Goal: Task Accomplishment & Management: Complete application form

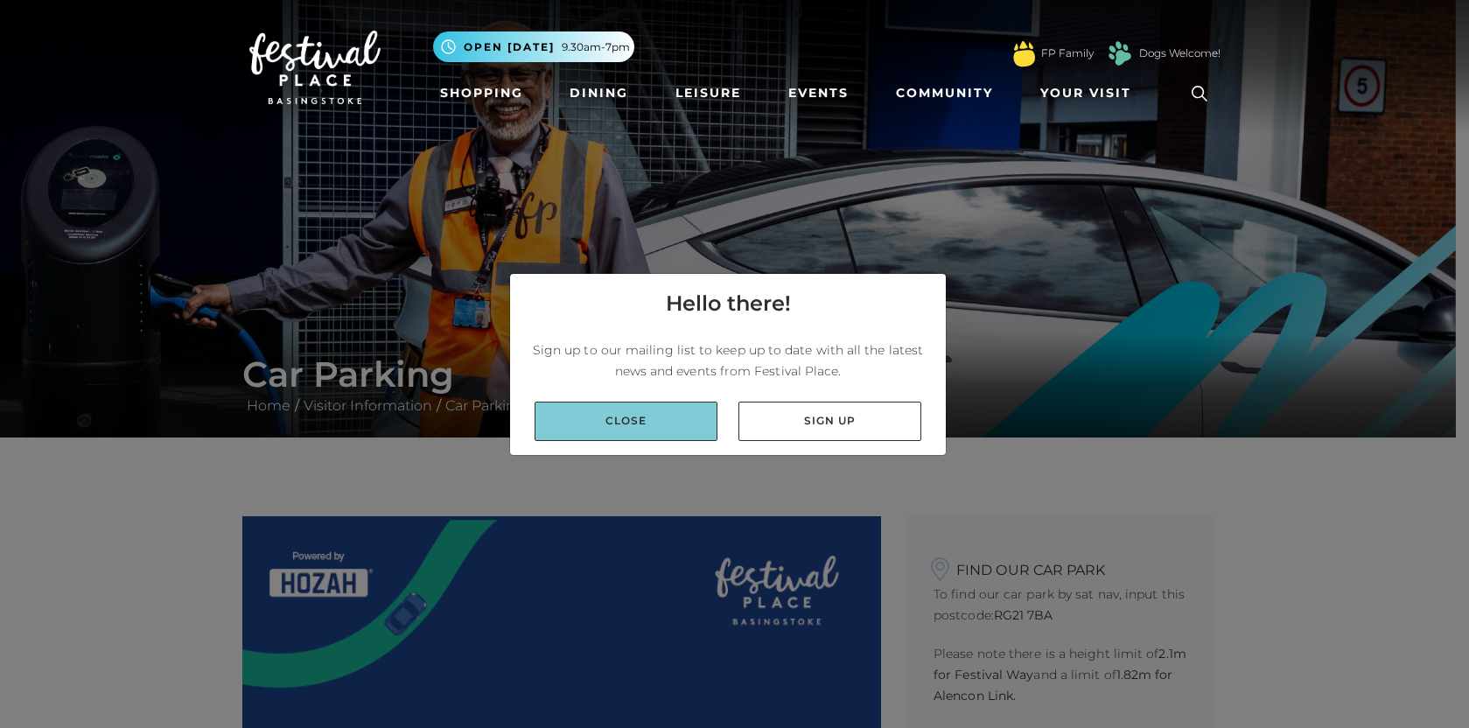
click at [677, 437] on link "Close" at bounding box center [626, 421] width 183 height 39
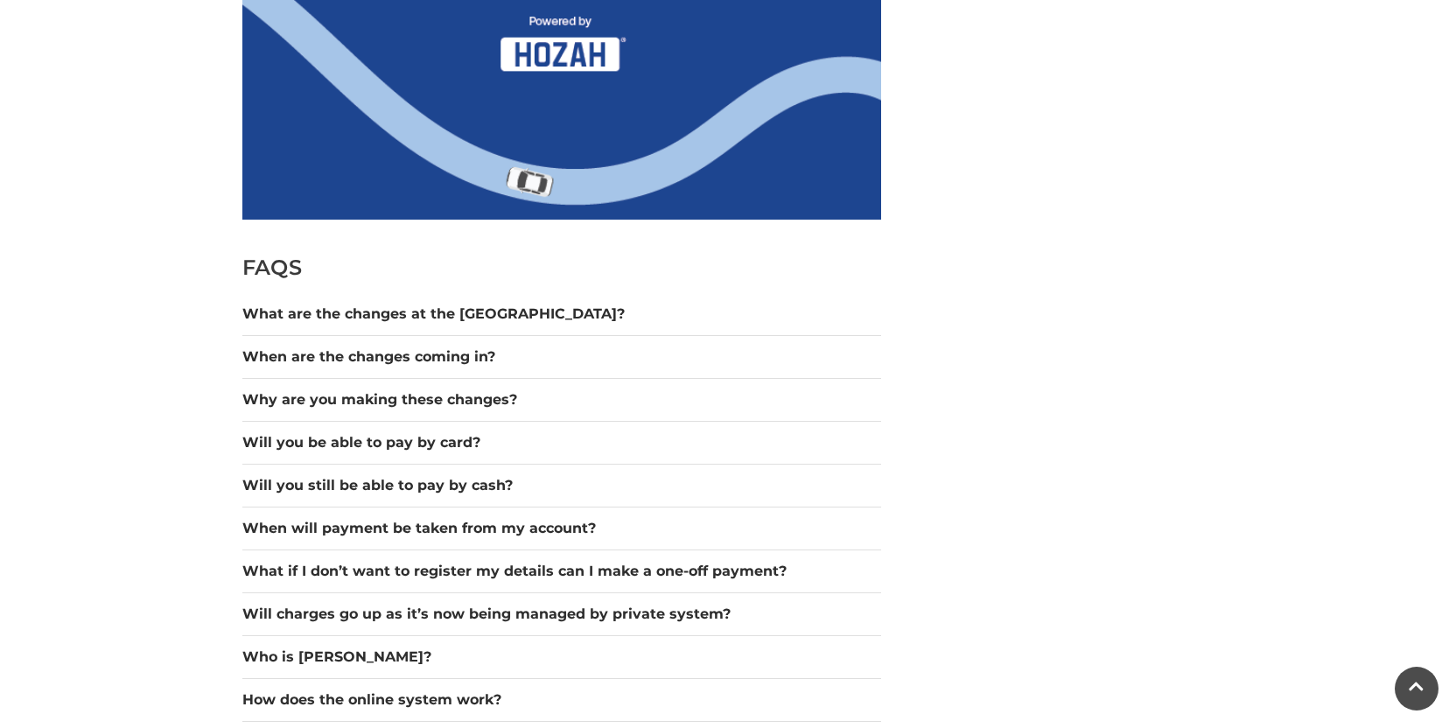
scroll to position [1225, 0]
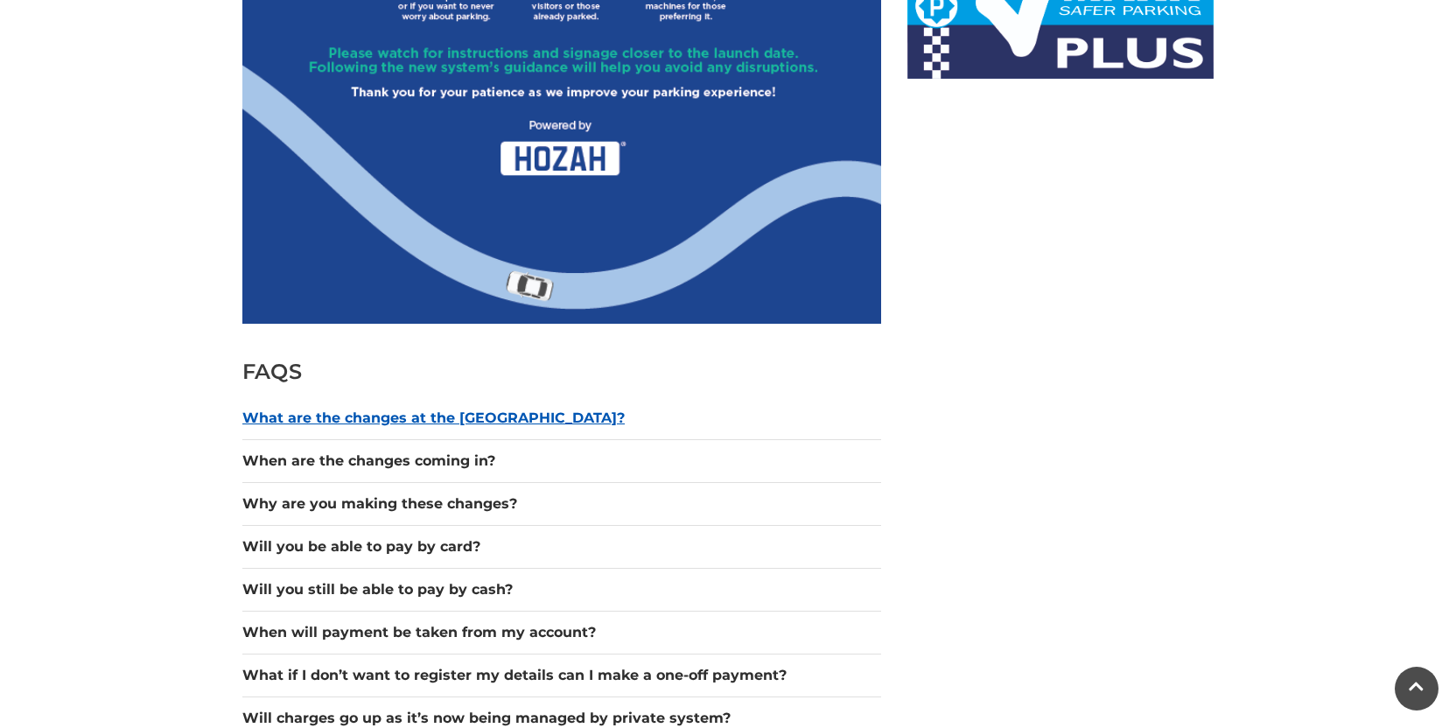
click at [486, 417] on button "What are the changes at the [GEOGRAPHIC_DATA]?" at bounding box center [561, 418] width 639 height 21
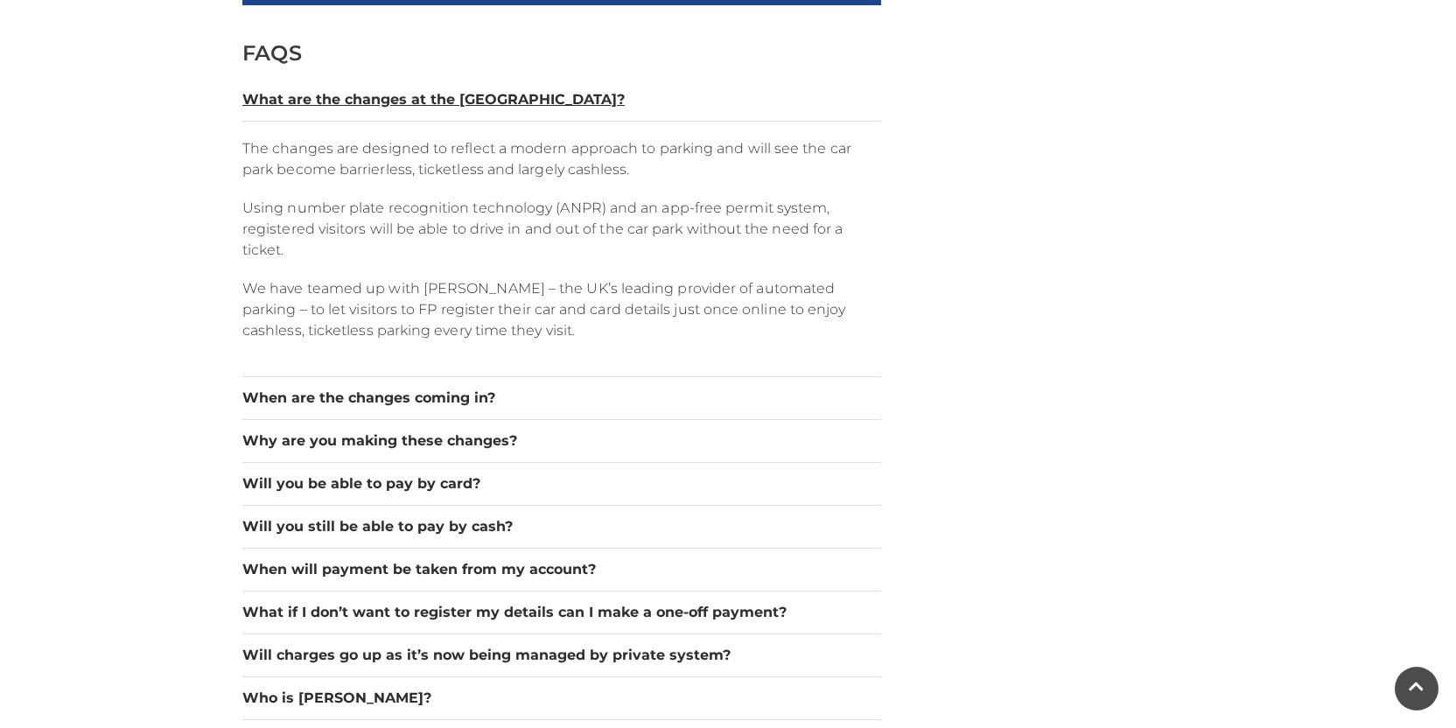
scroll to position [1575, 0]
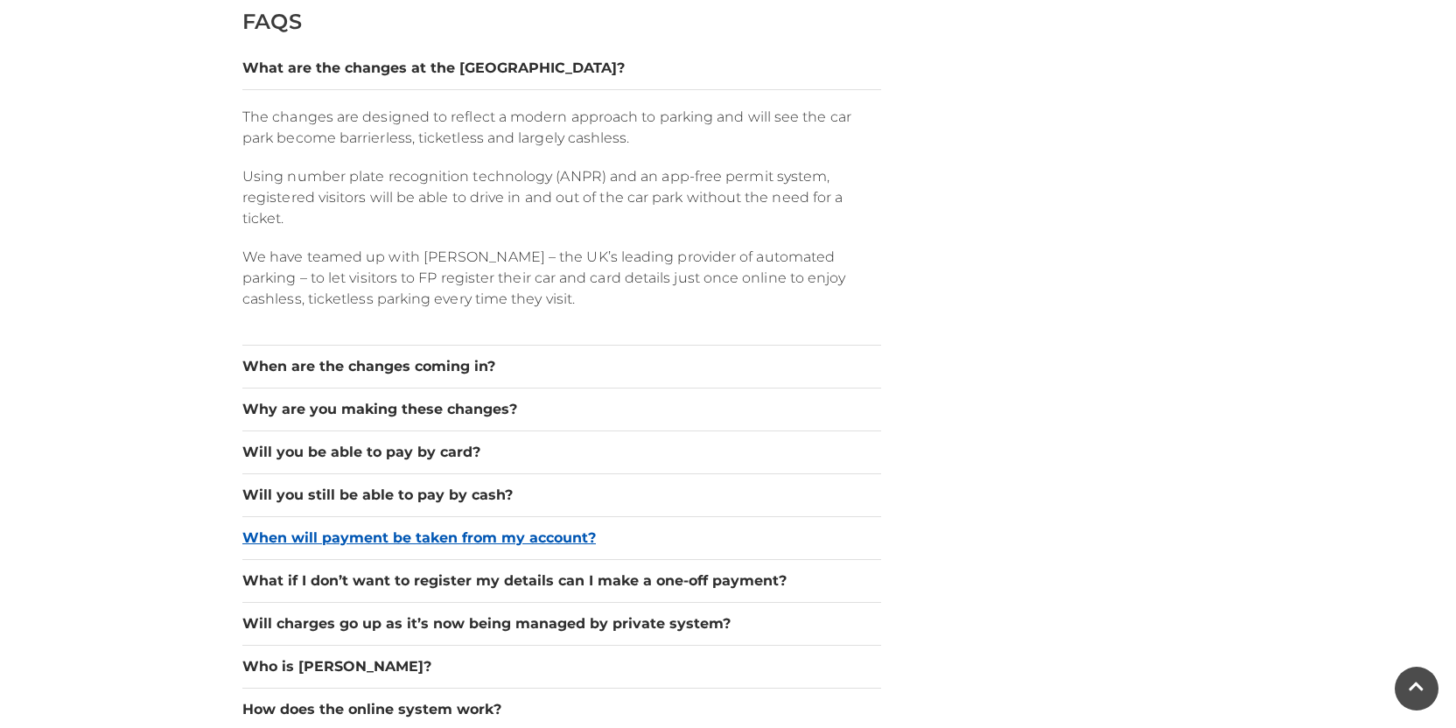
click at [508, 528] on button "When will payment be taken from my account?" at bounding box center [561, 538] width 639 height 21
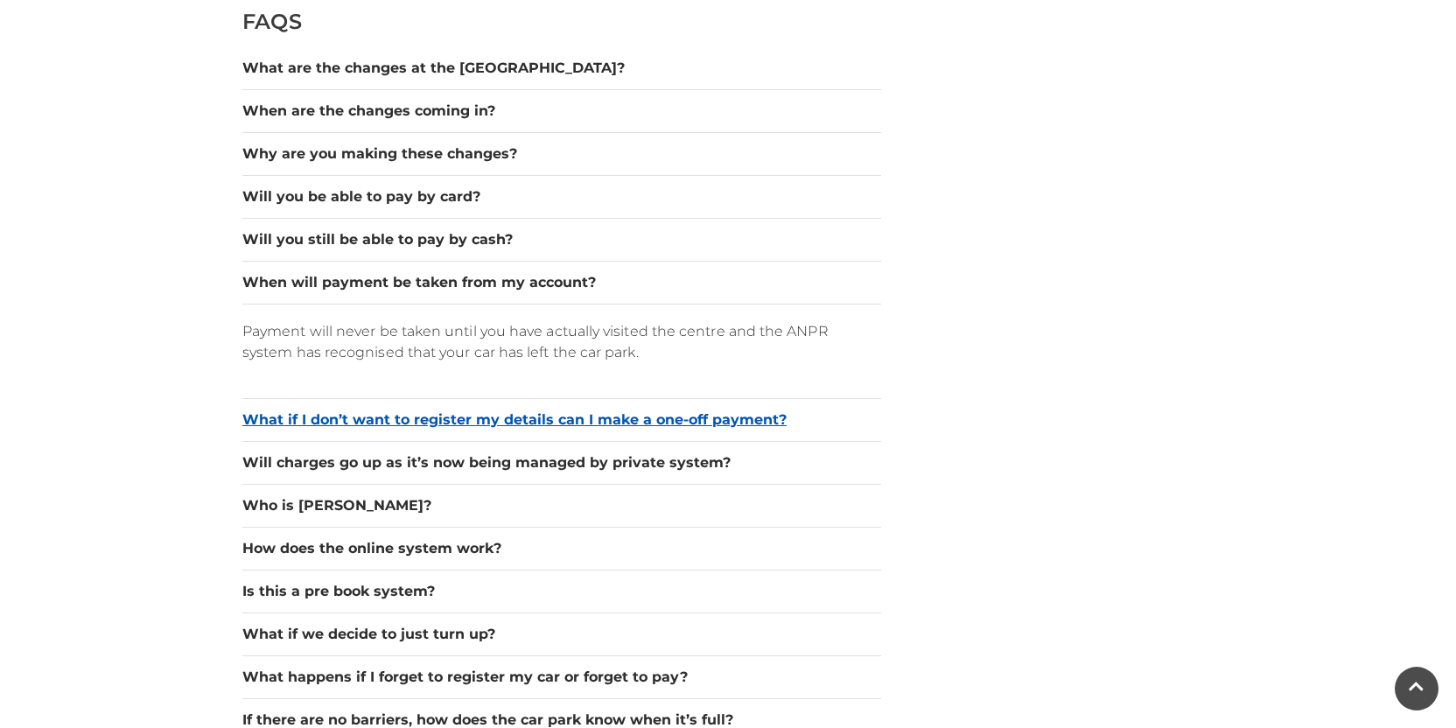
click at [557, 424] on button "What if I don’t want to register my details can I make a one-off payment?" at bounding box center [561, 420] width 639 height 21
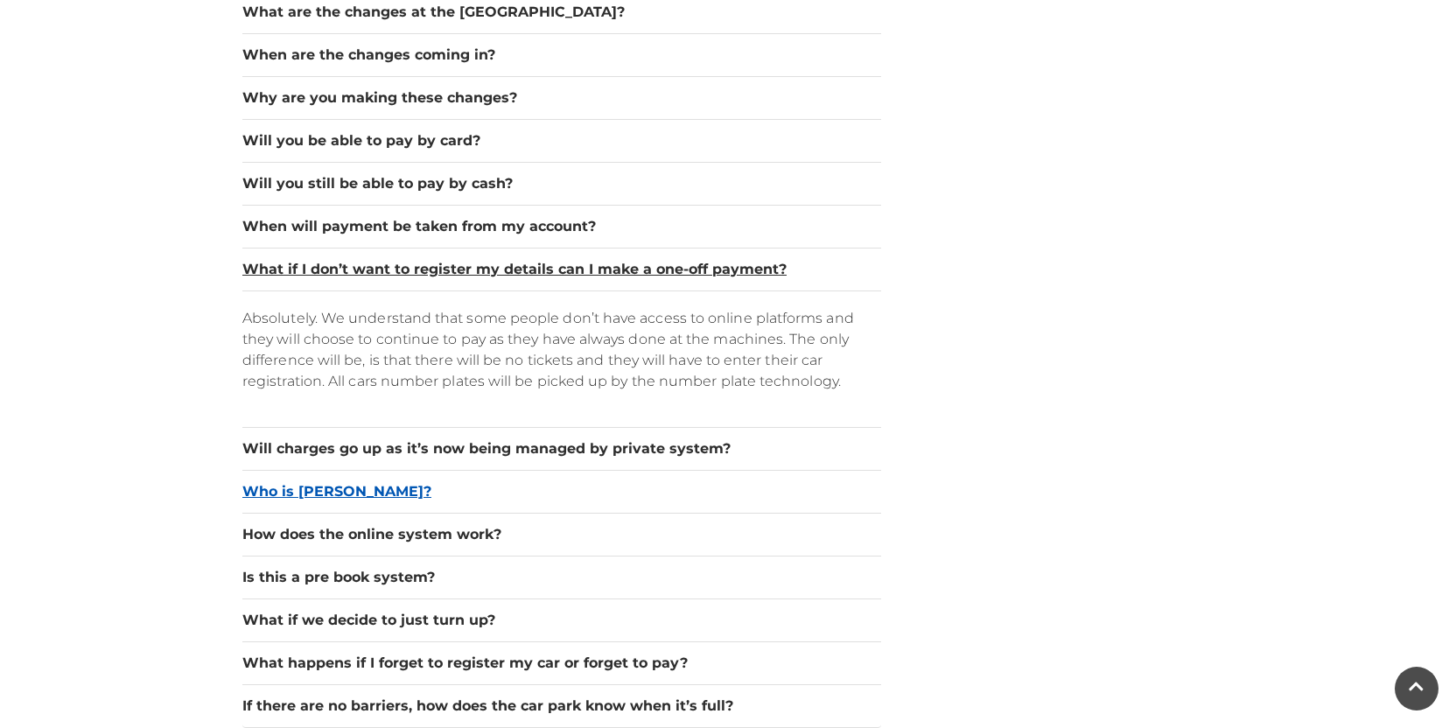
scroll to position [1663, 0]
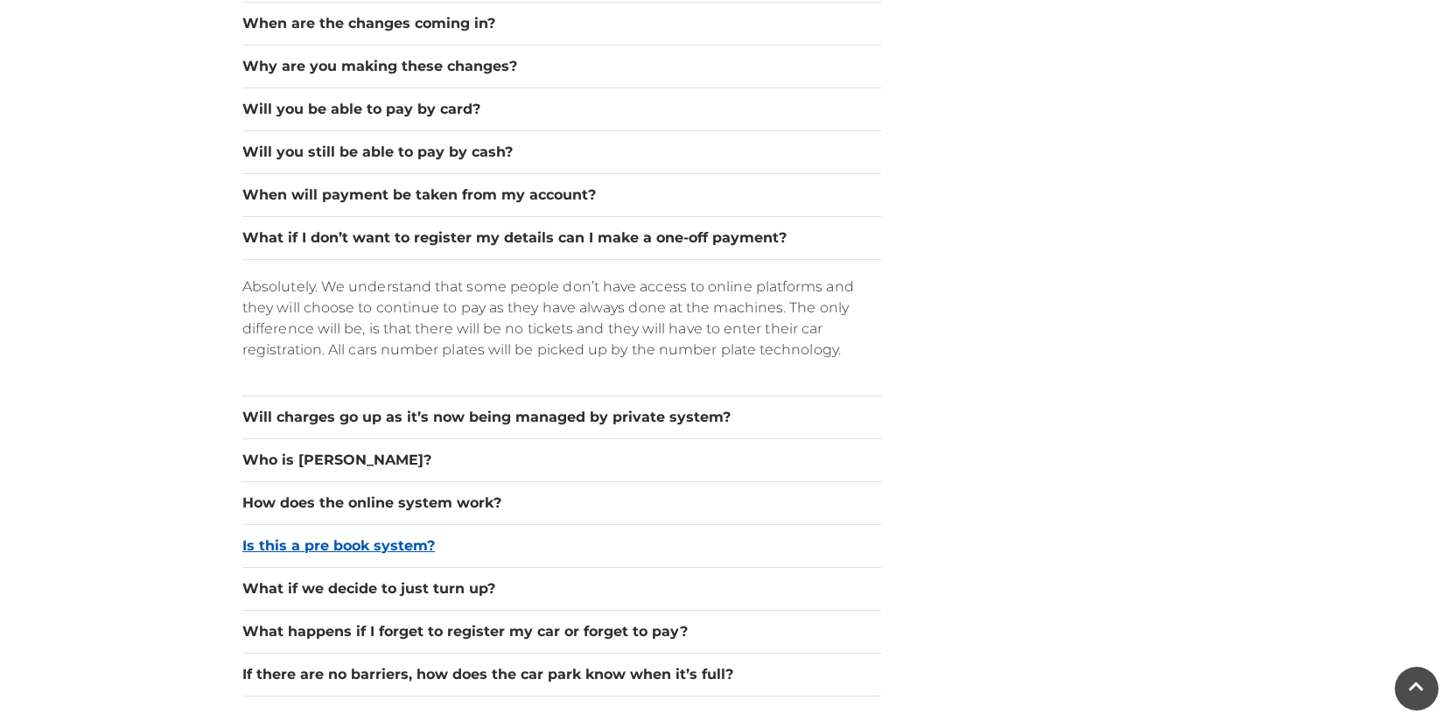
click at [336, 546] on button "Is this a pre book system?" at bounding box center [561, 546] width 639 height 21
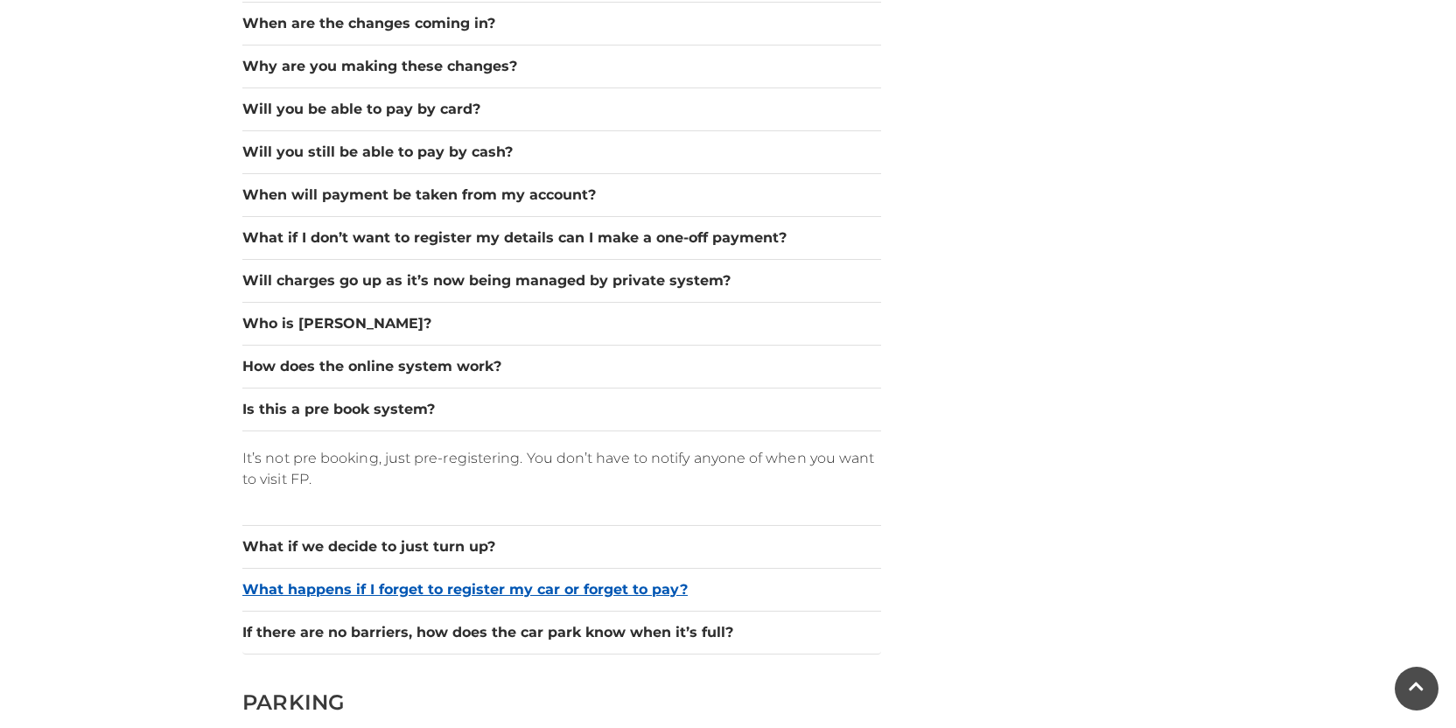
click at [556, 590] on button "What happens if I forget to register my car or forget to pay?" at bounding box center [561, 589] width 639 height 21
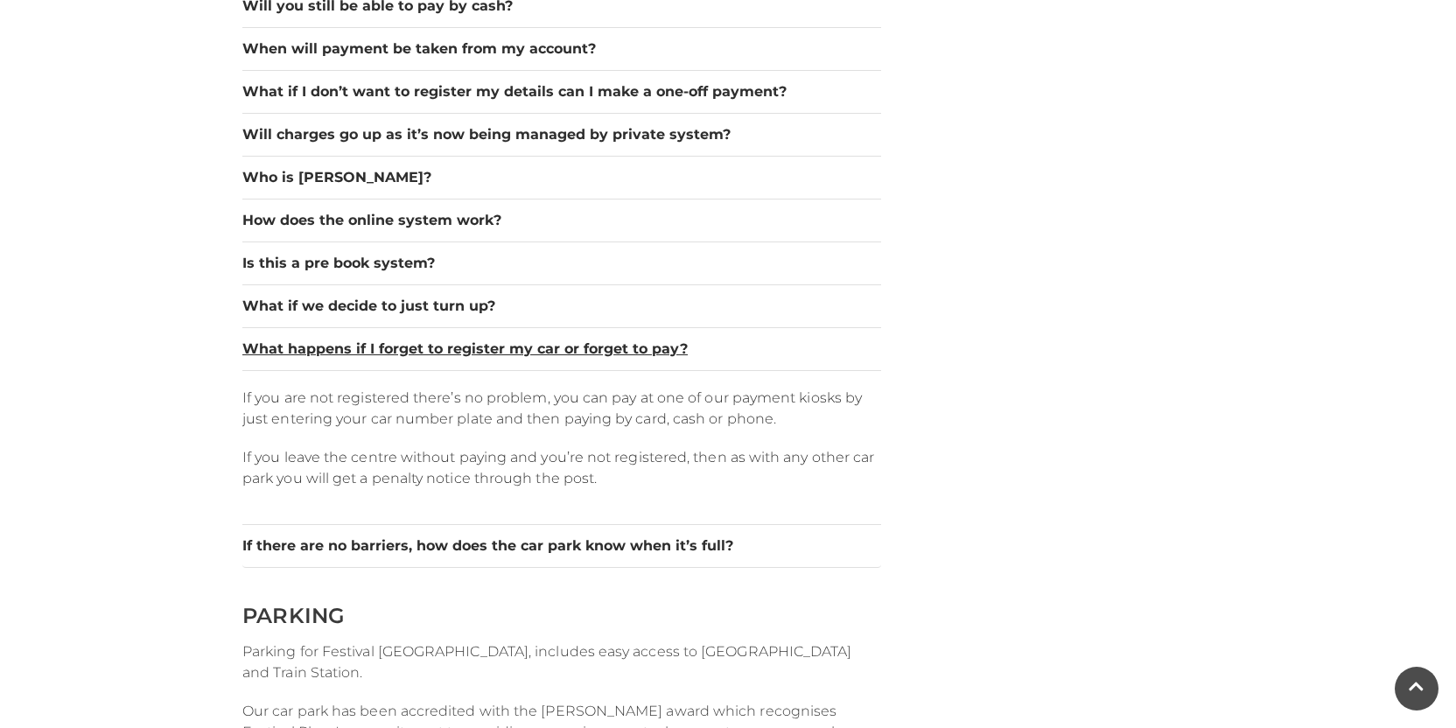
scroll to position [1838, 0]
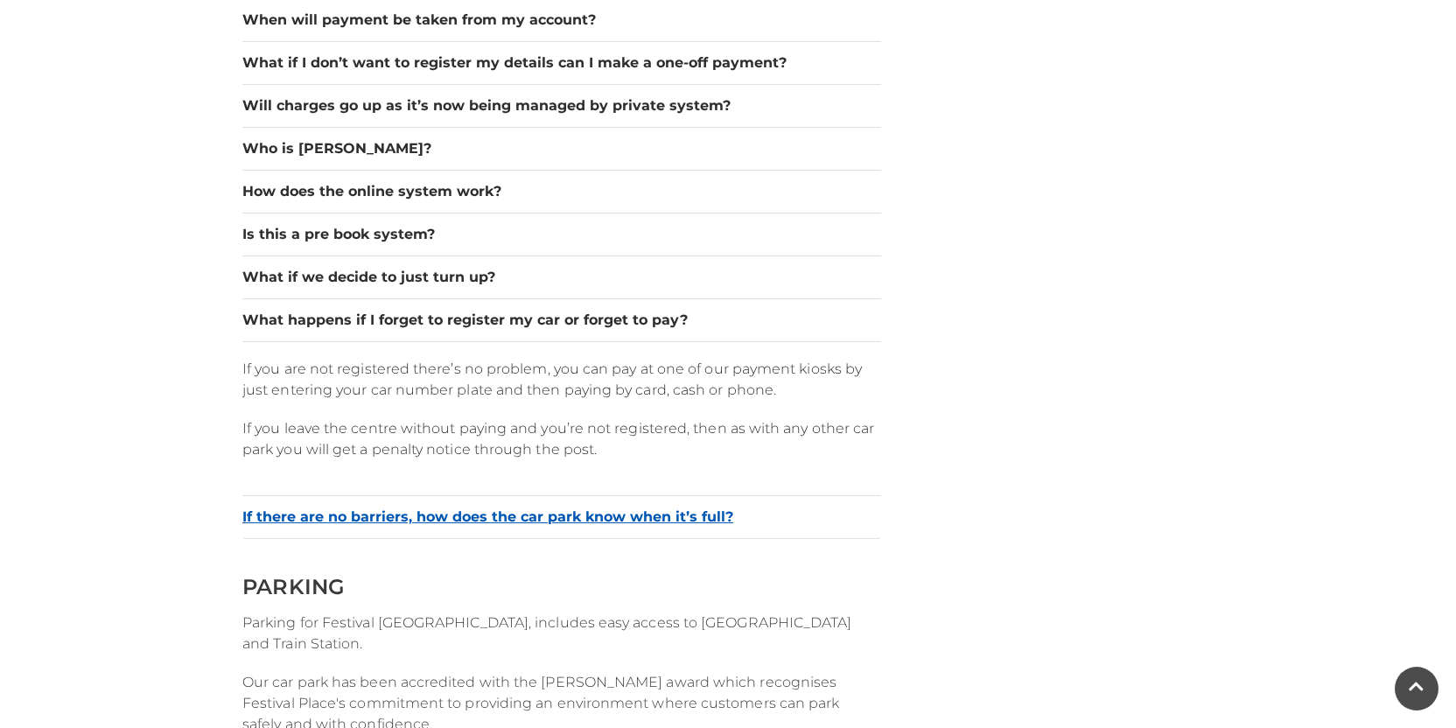
click at [632, 517] on button "If there are no barriers, how does the car park know when it’s full?" at bounding box center [561, 517] width 639 height 21
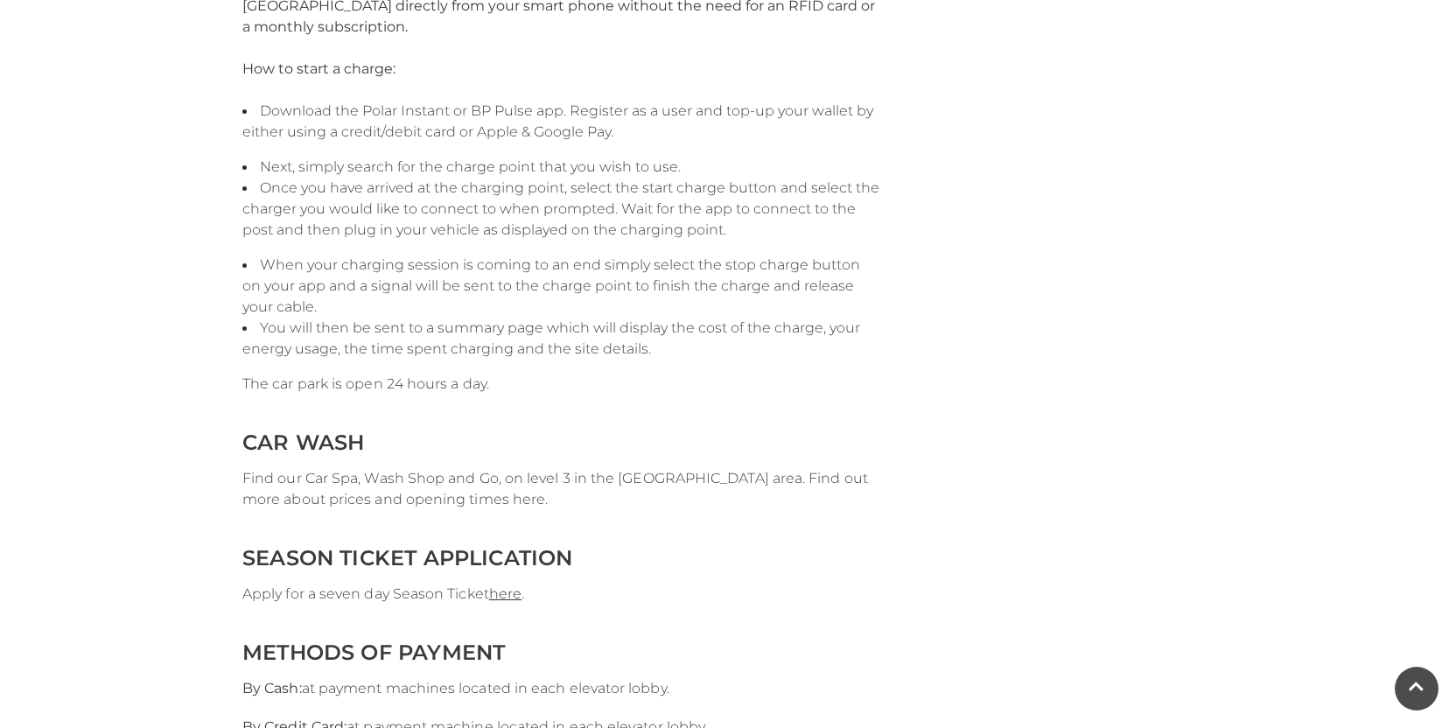
scroll to position [3501, 0]
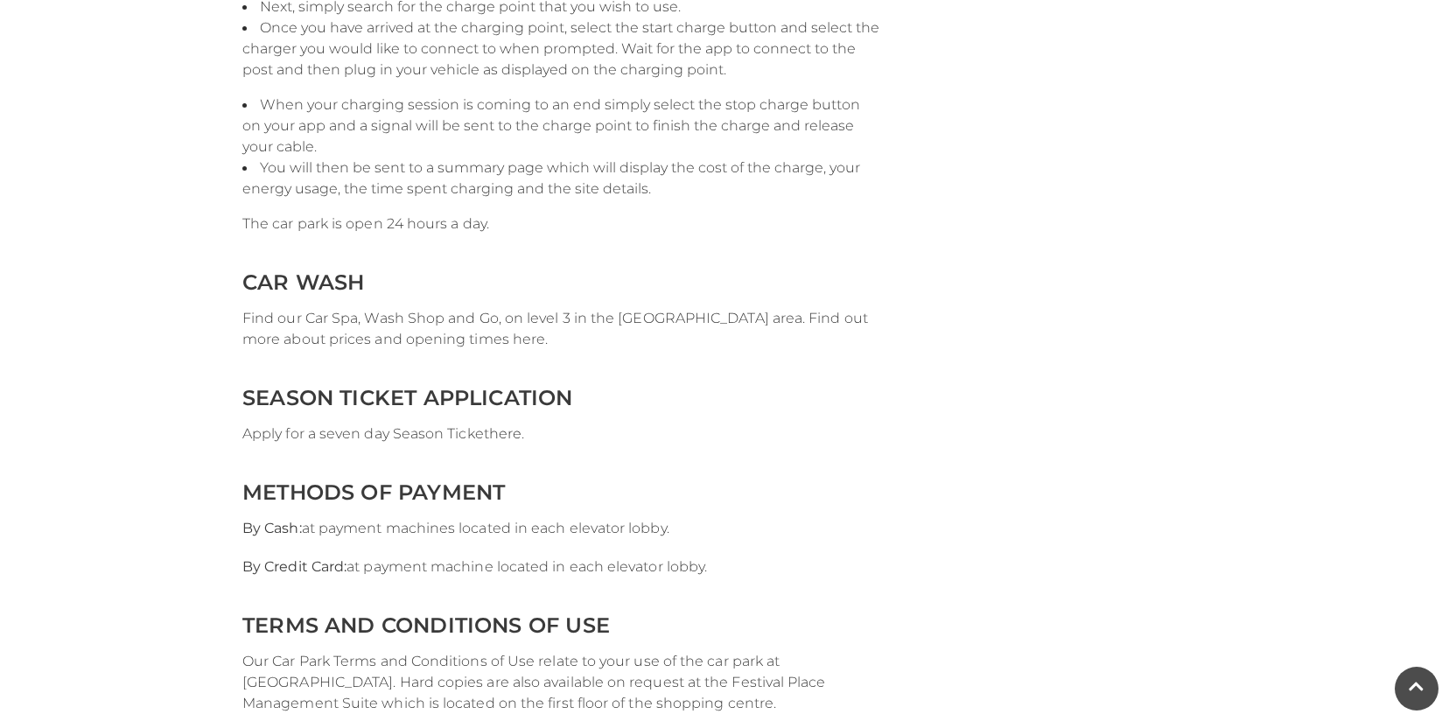
click at [502, 433] on link "here" at bounding box center [505, 433] width 32 height 17
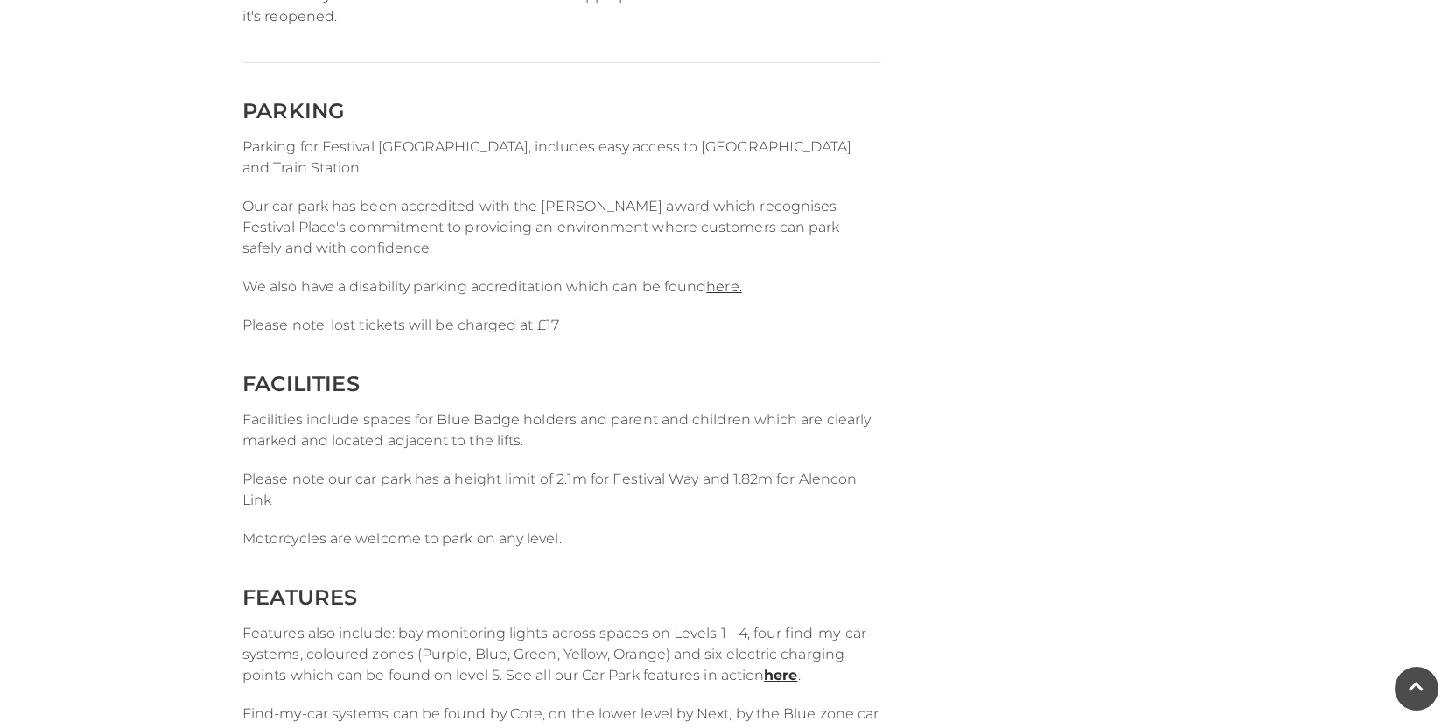
scroll to position [2101, 0]
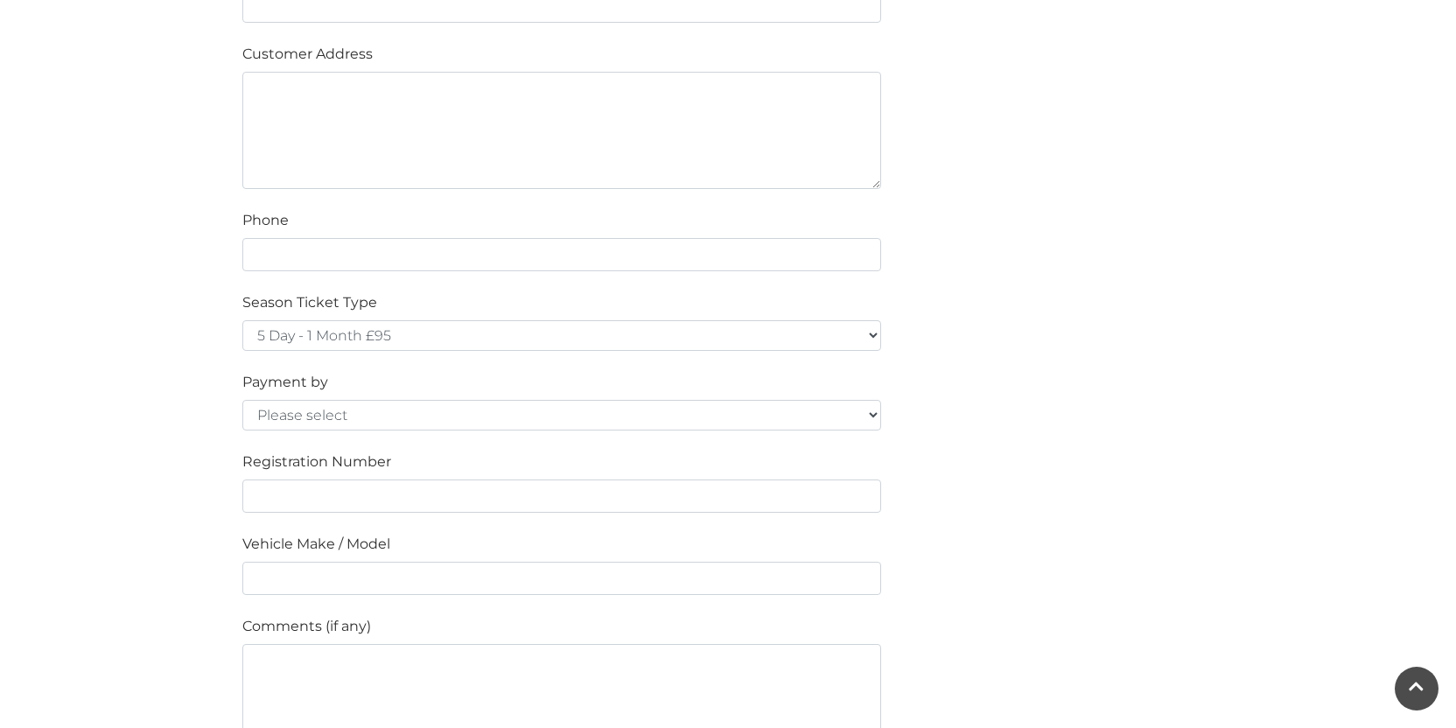
scroll to position [1050, 0]
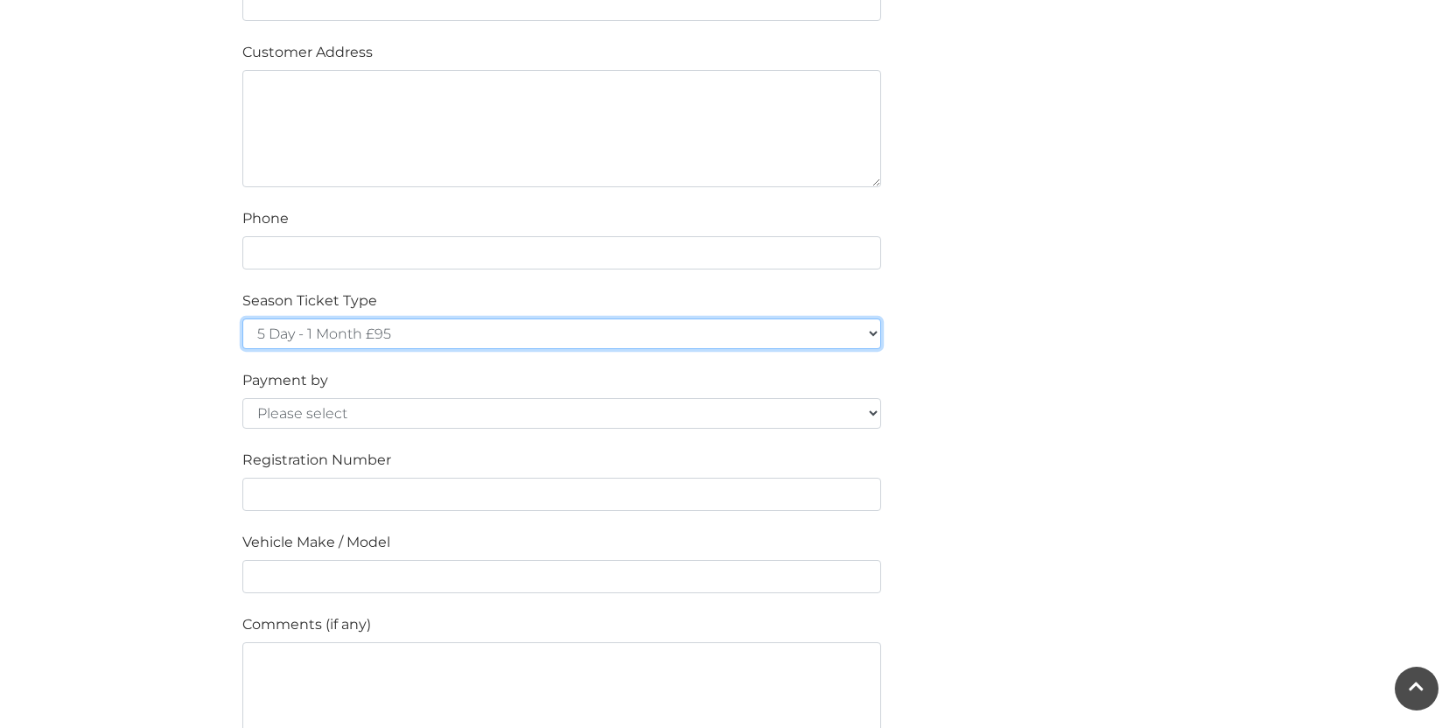
click at [872, 333] on select "5 Day - 1 Month £95 5 Day - 3 Months £270 (£90 a month standing order) 5 Day - …" at bounding box center [561, 334] width 639 height 31
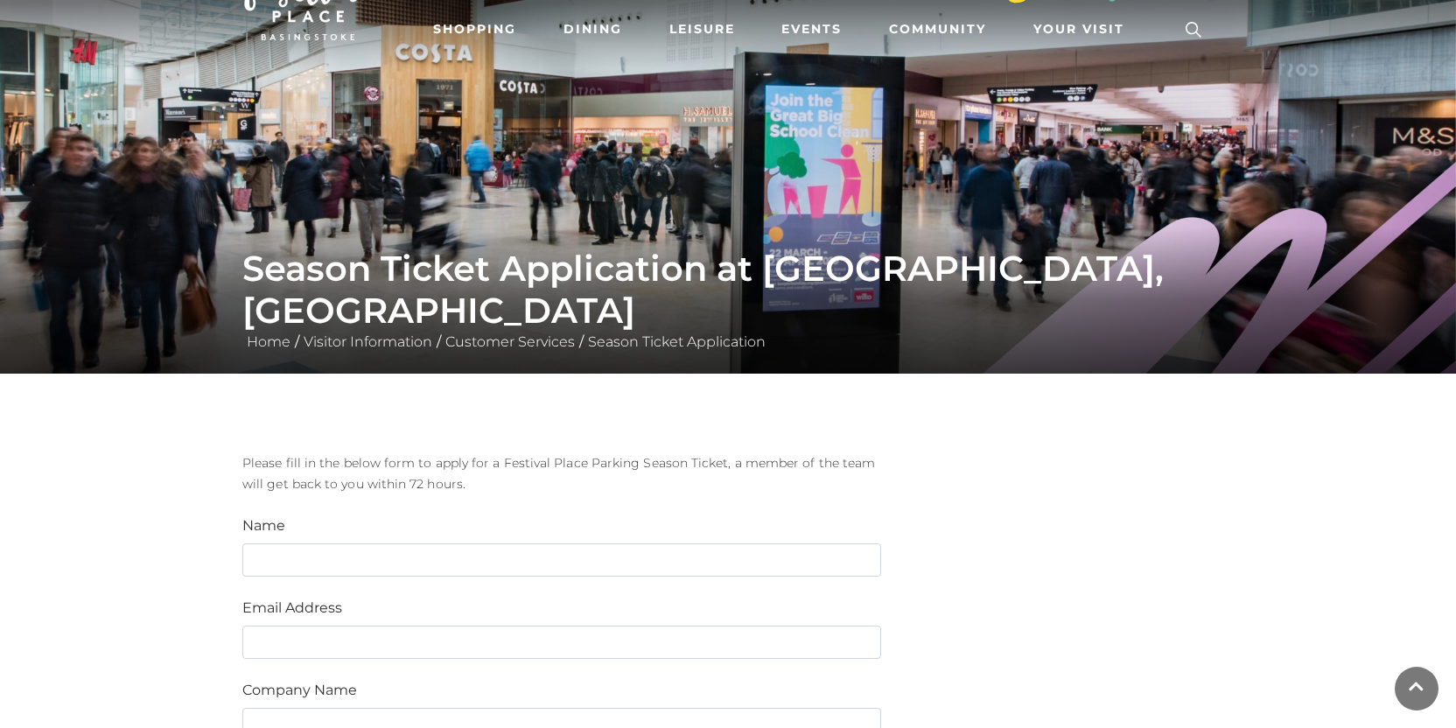
scroll to position [0, 0]
